Goal: Task Accomplishment & Management: Complete application form

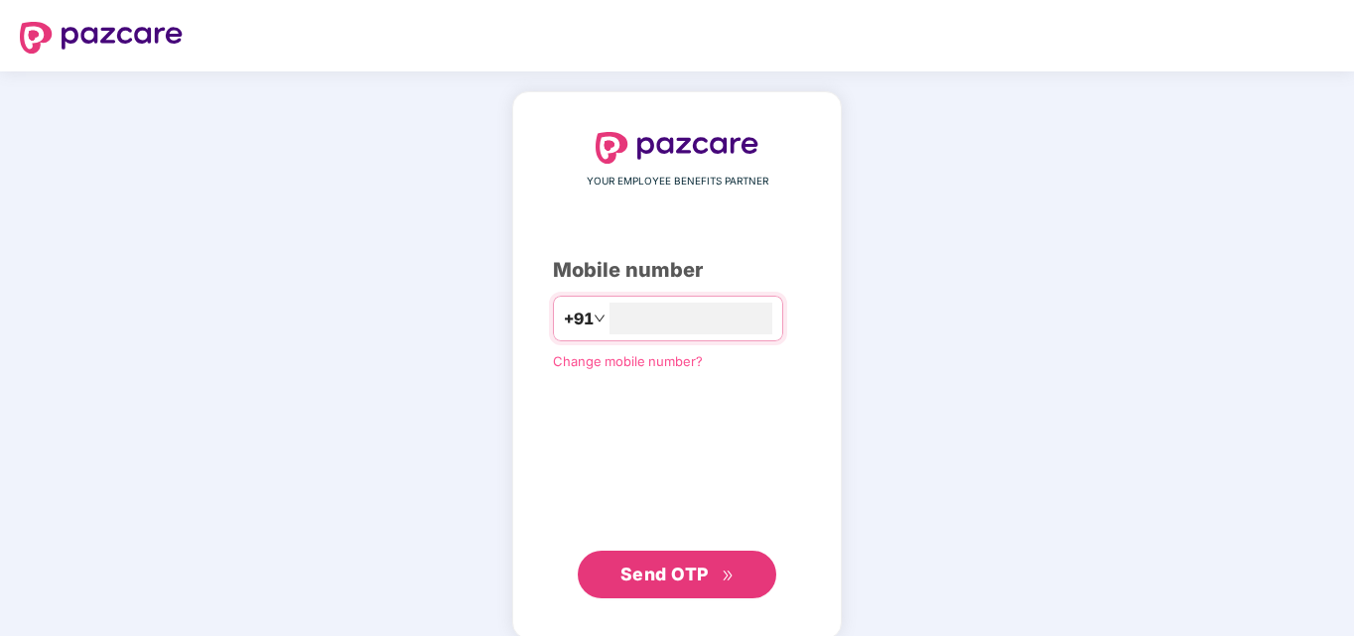
type input "**********"
click at [688, 570] on span "Send OTP" at bounding box center [664, 572] width 88 height 21
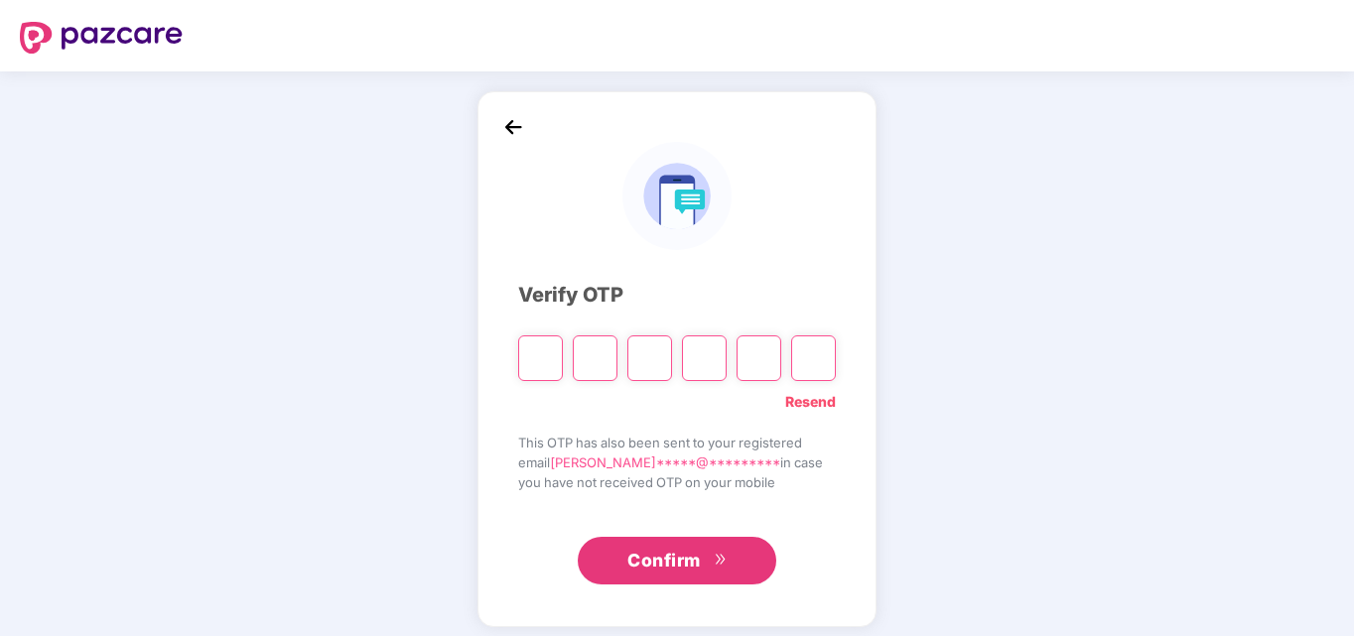
type input "*"
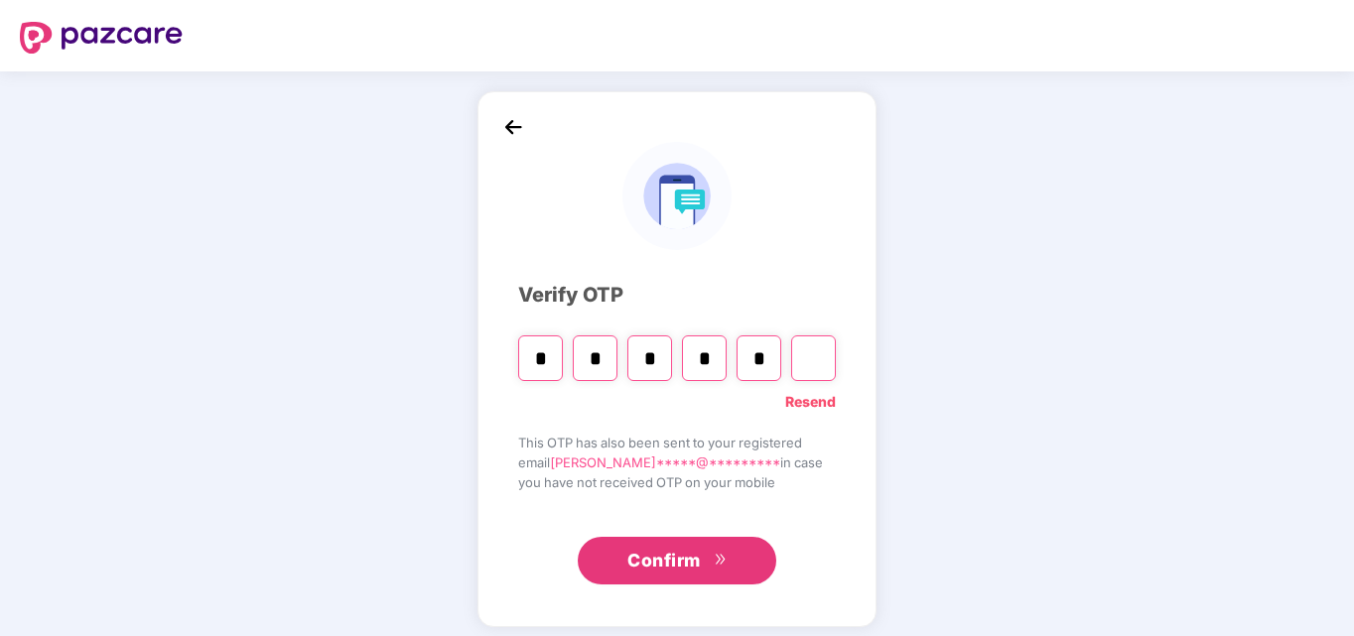
type input "*"
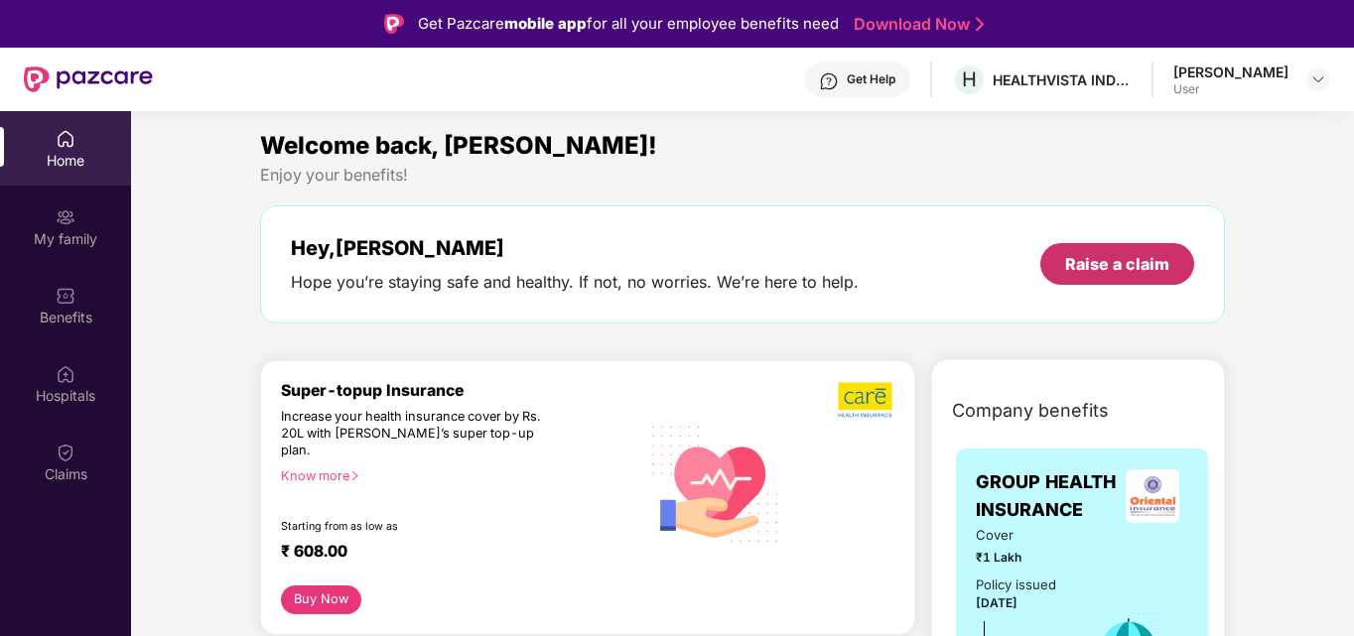
click at [1141, 258] on div "Raise a claim" at bounding box center [1117, 264] width 104 height 22
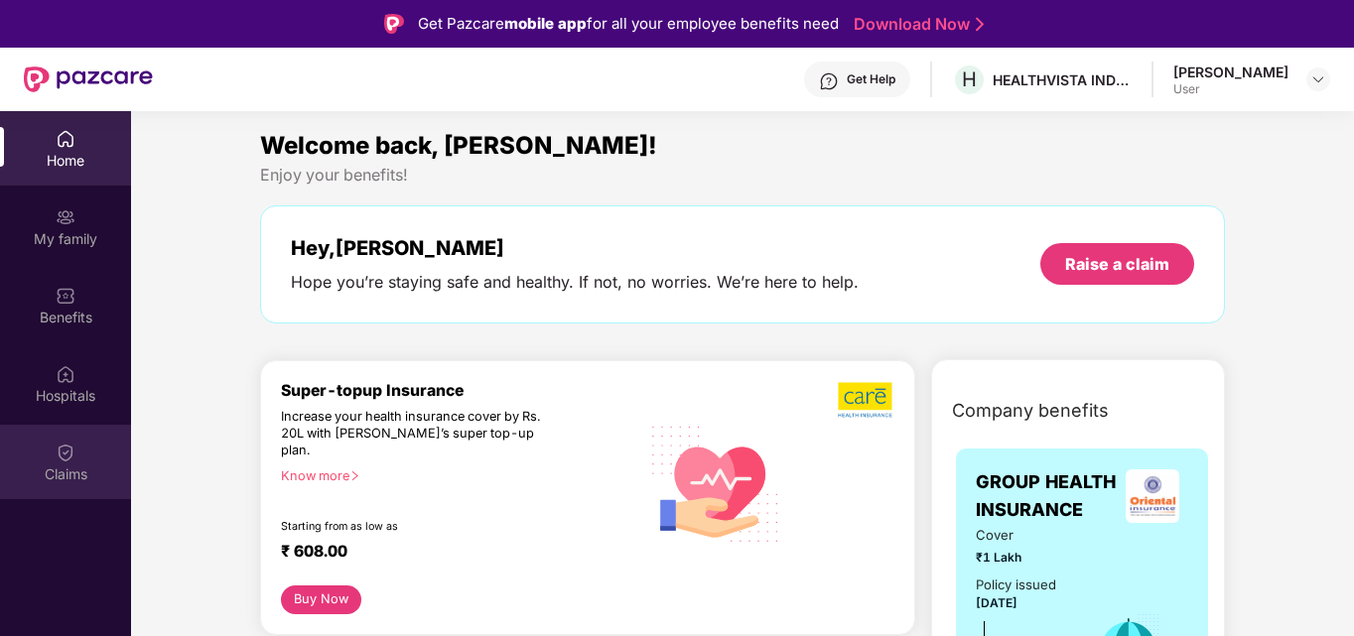
click at [66, 467] on div "Claims" at bounding box center [65, 475] width 131 height 20
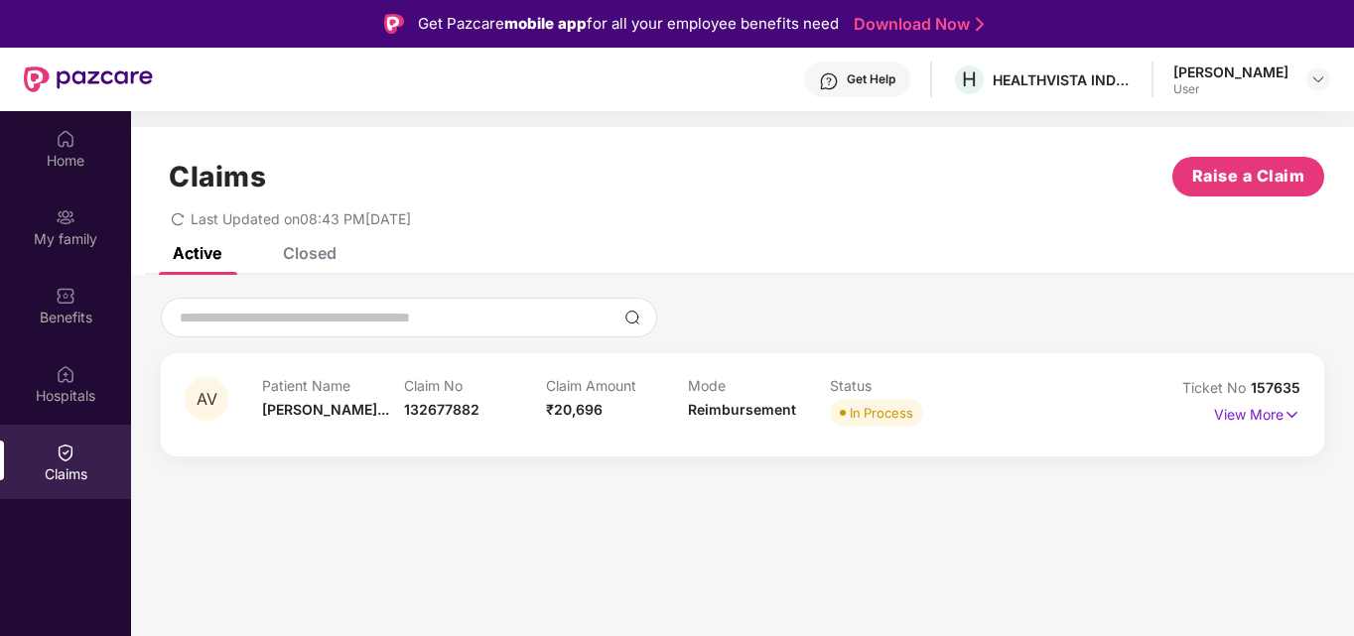
scroll to position [111, 0]
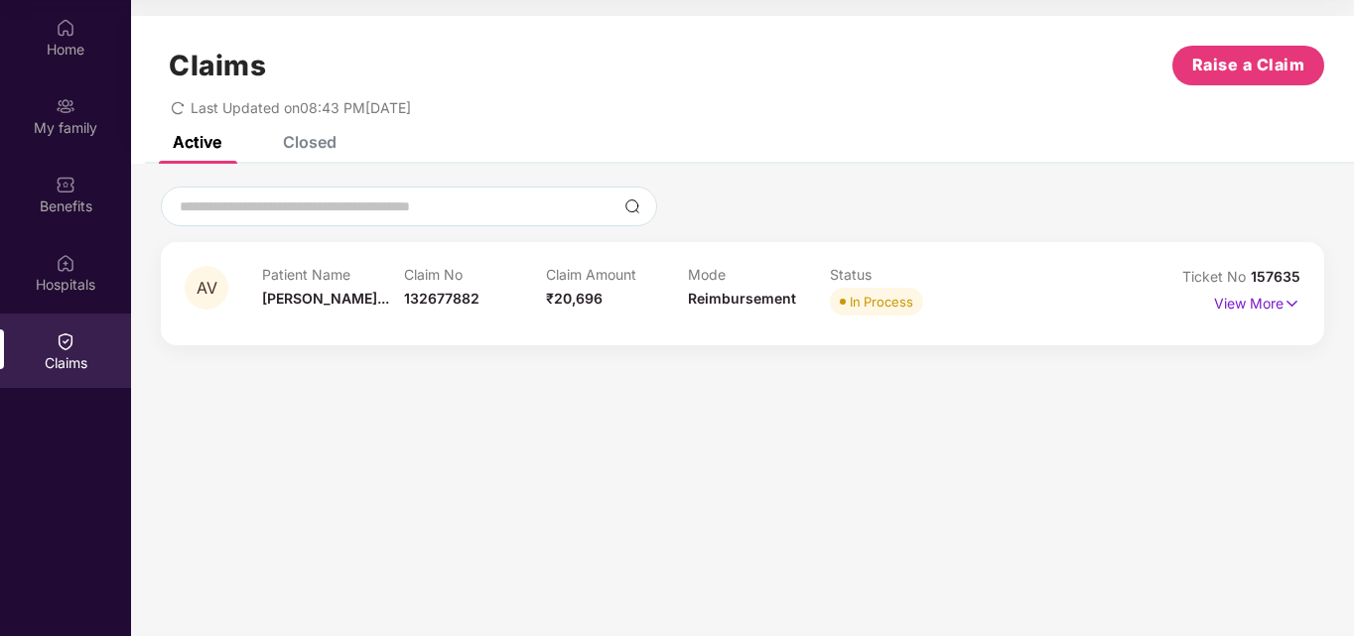
click at [885, 295] on div "In Process" at bounding box center [882, 302] width 64 height 20
click at [1250, 298] on p "View More" at bounding box center [1257, 301] width 86 height 27
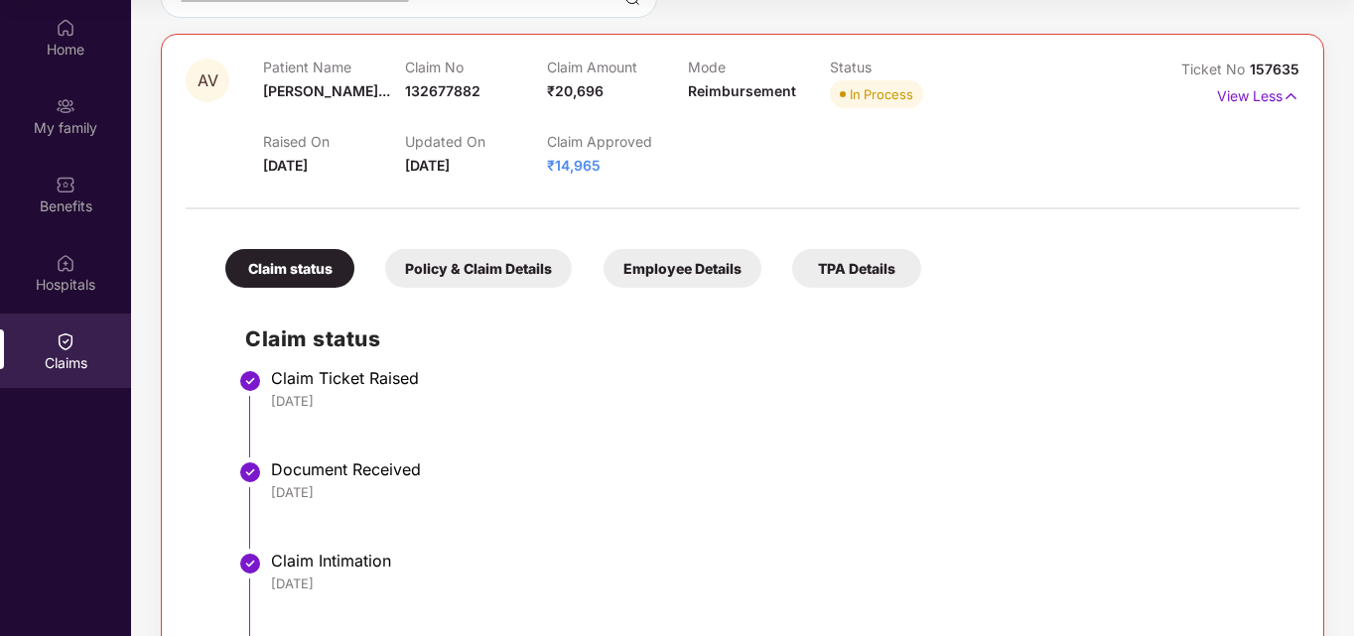
scroll to position [0, 0]
